Goal: Find specific page/section

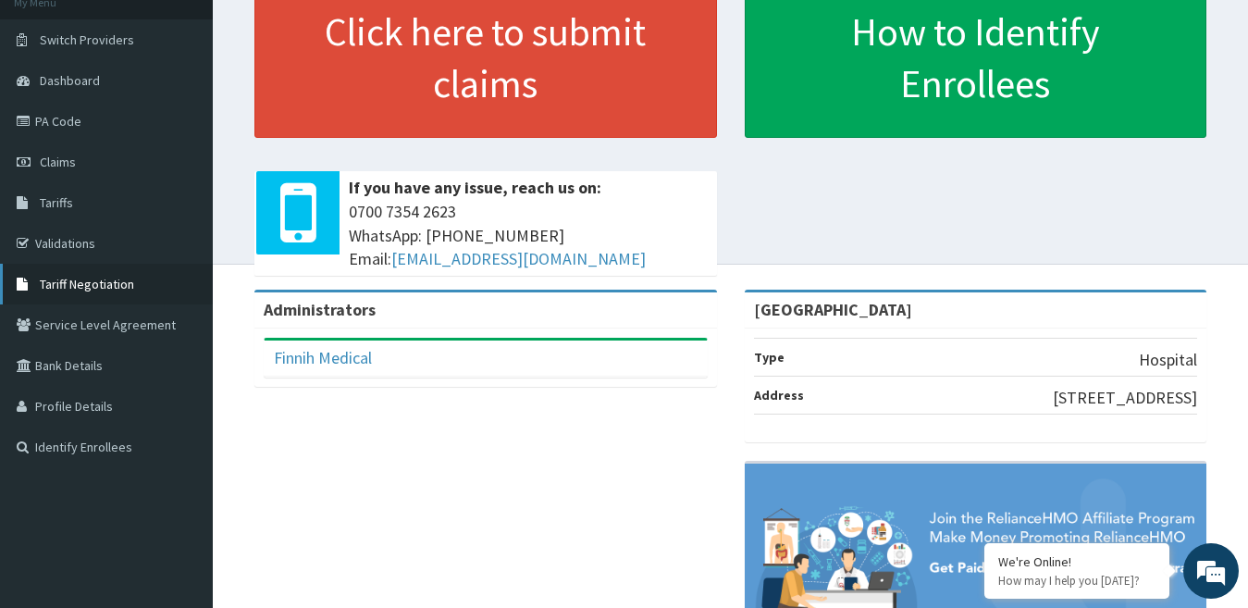
scroll to position [185, 0]
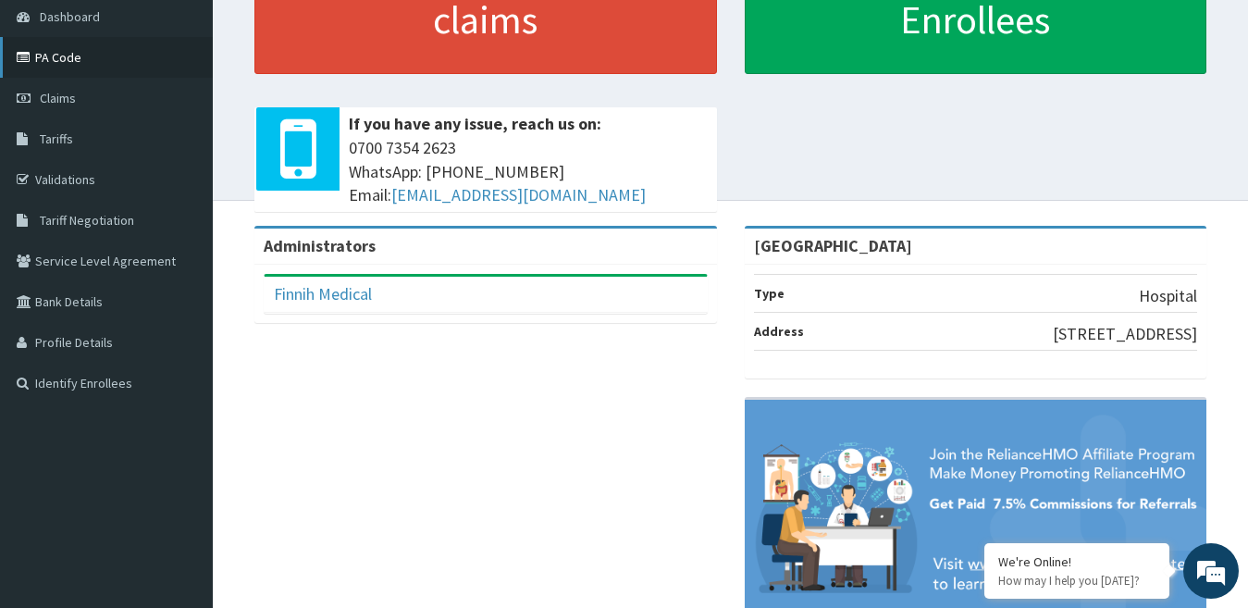
click at [74, 64] on link "PA Code" at bounding box center [106, 57] width 213 height 41
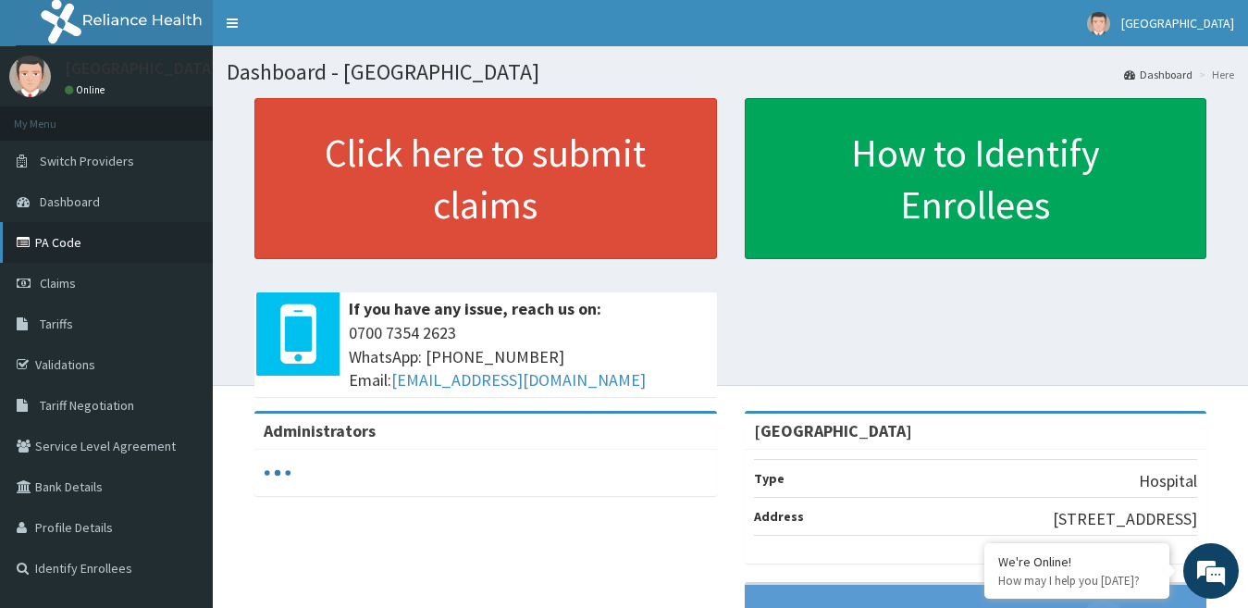
drag, startPoint x: 80, startPoint y: 240, endPoint x: 124, endPoint y: 243, distance: 44.6
click at [80, 241] on link "PA Code" at bounding box center [106, 242] width 213 height 41
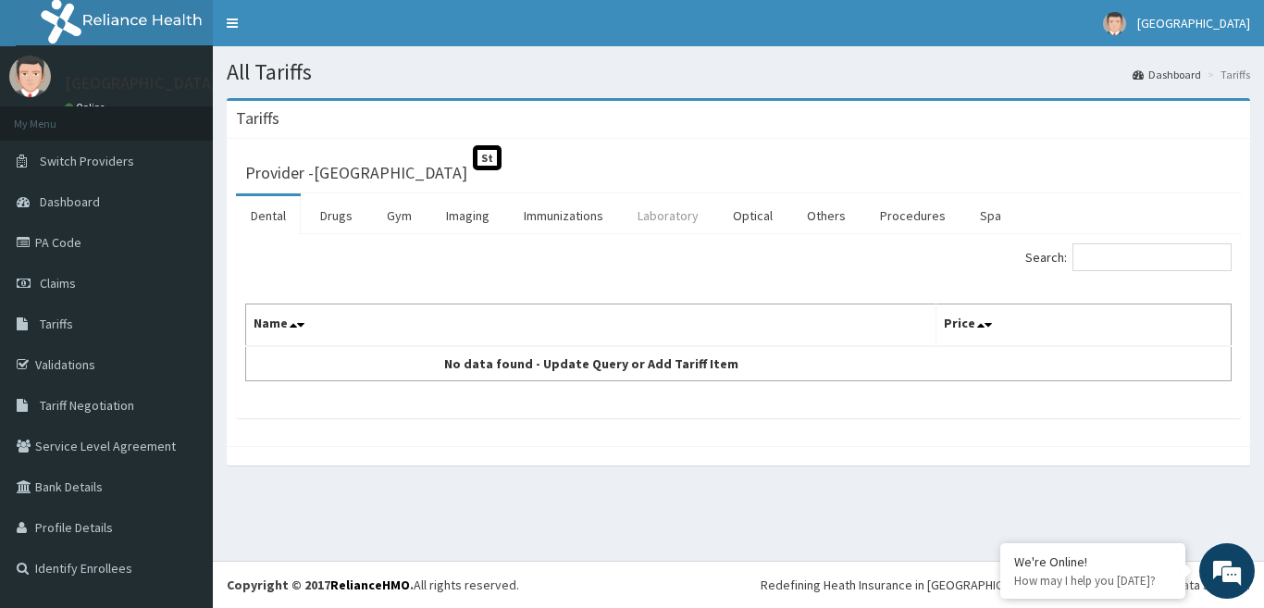
click at [660, 219] on link "Laboratory" at bounding box center [668, 215] width 91 height 39
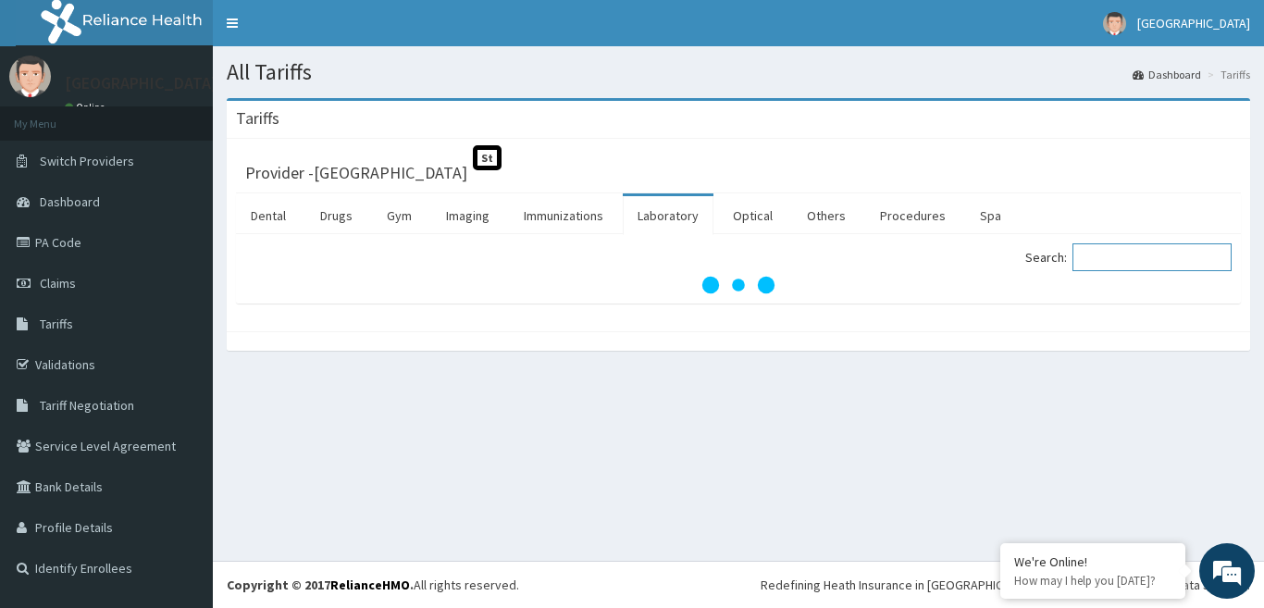
click at [1107, 264] on input "Search:" at bounding box center [1151, 257] width 159 height 28
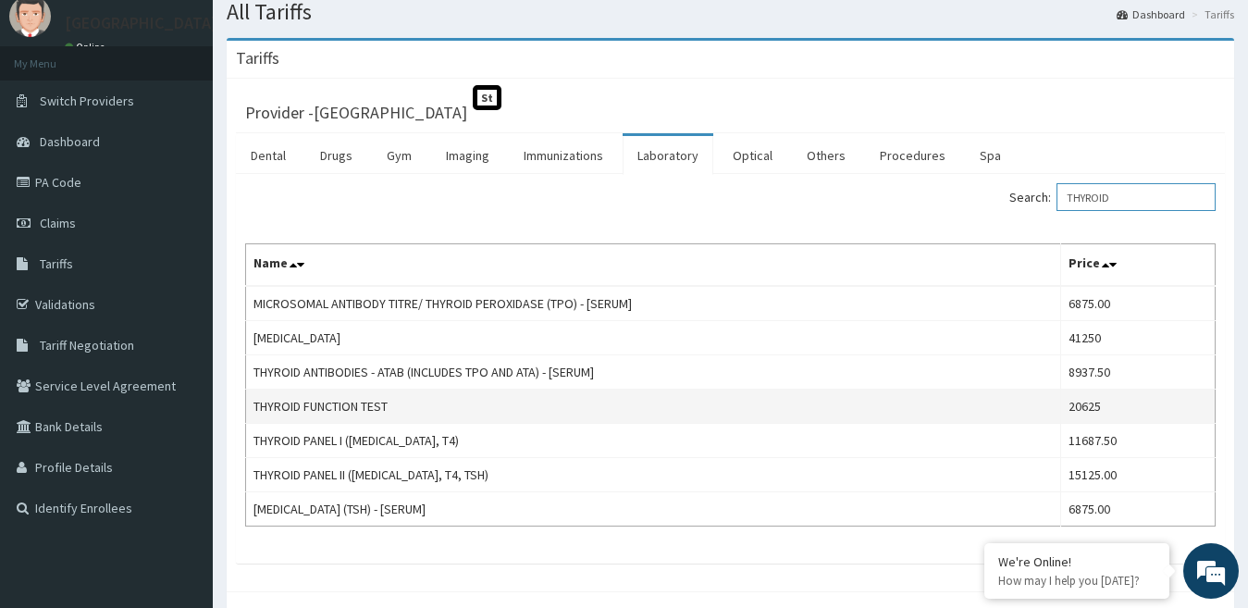
scroll to position [93, 0]
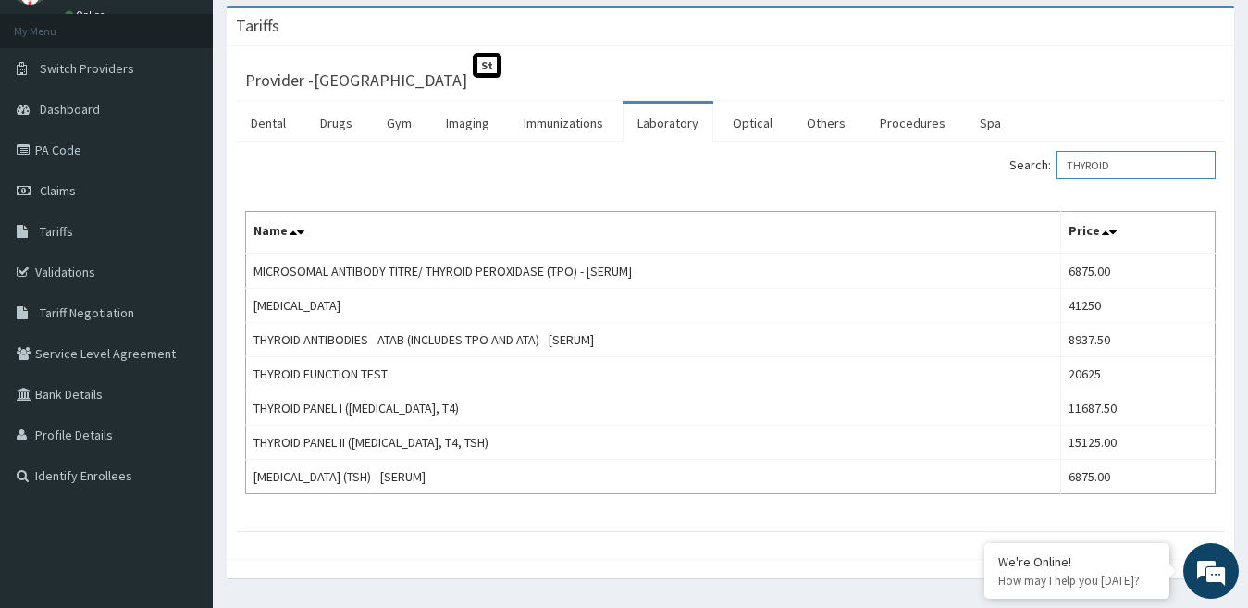
type input "THYROID"
